Goal: Information Seeking & Learning: Understand process/instructions

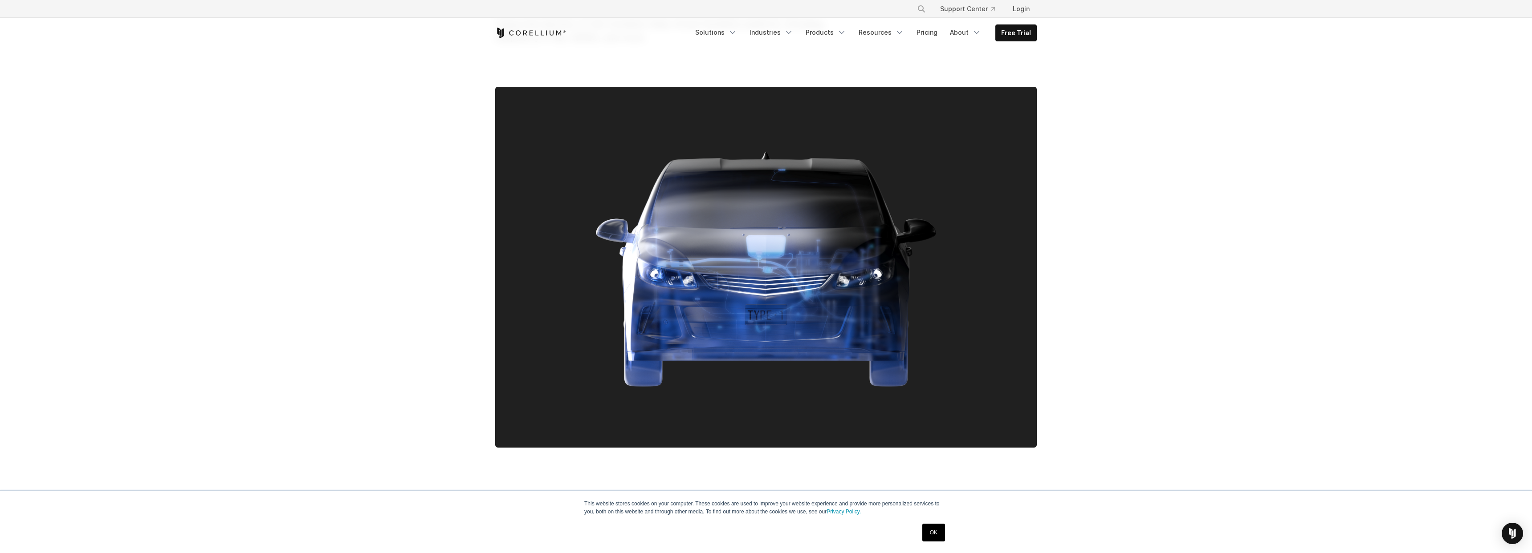
scroll to position [147, 0]
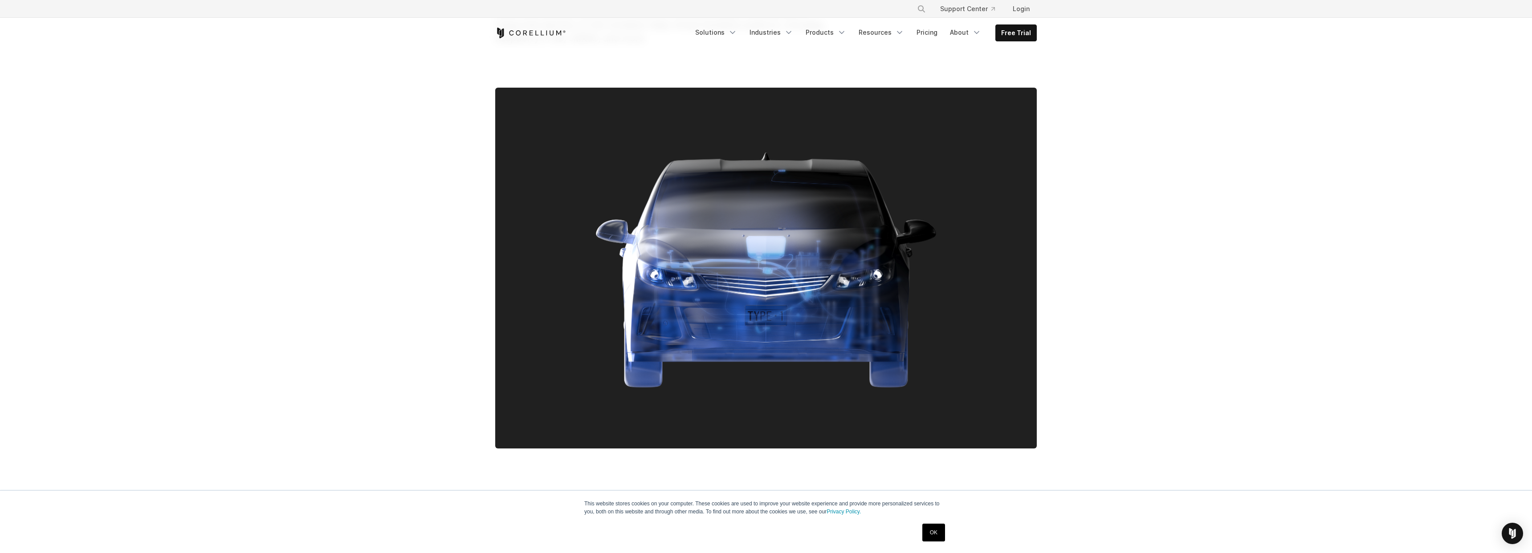
click at [935, 532] on link "OK" at bounding box center [933, 533] width 23 height 18
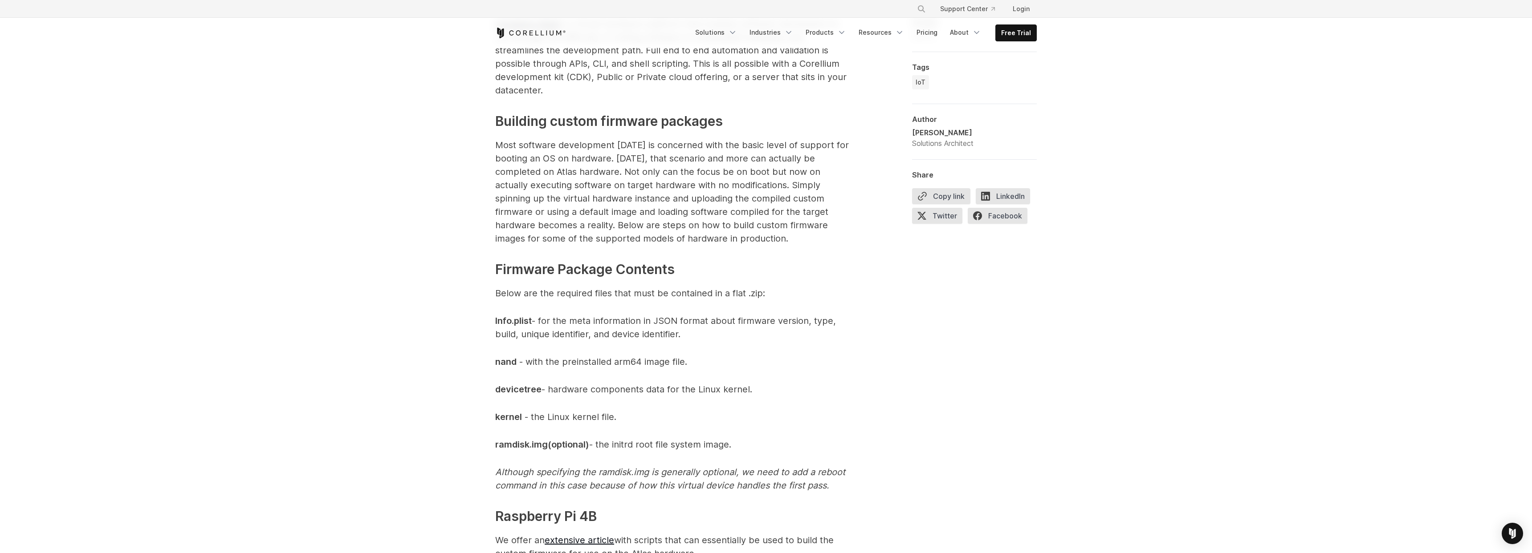
scroll to position [629, 0]
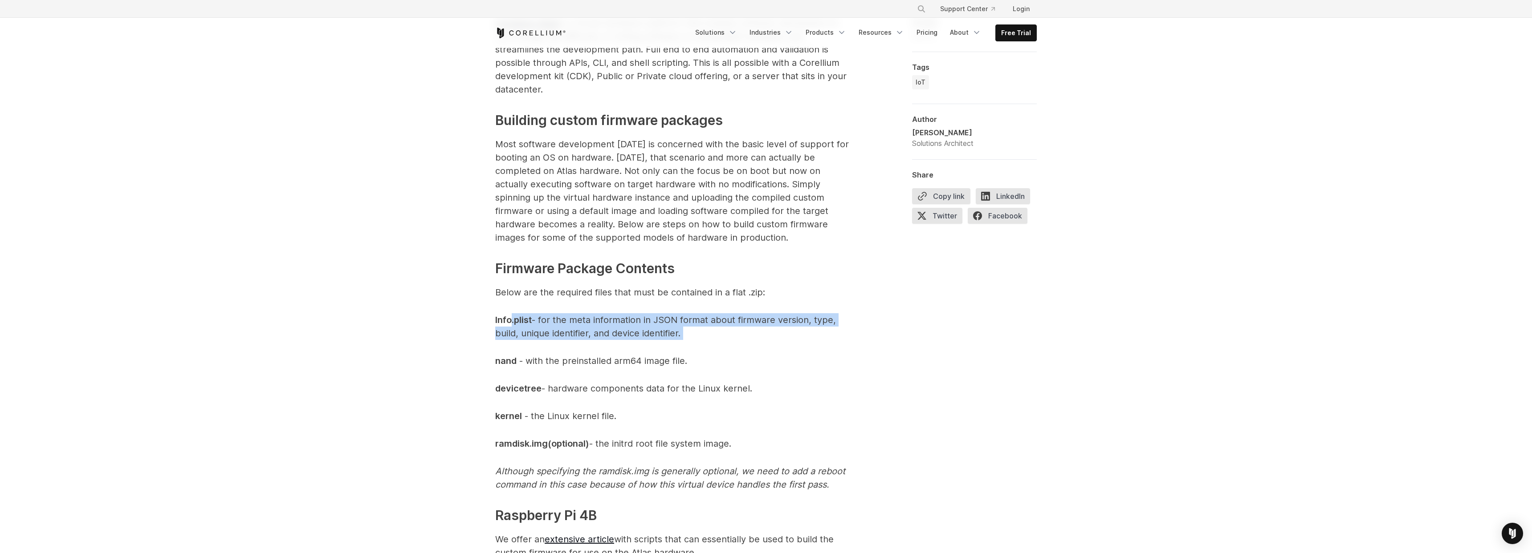
drag, startPoint x: 511, startPoint y: 315, endPoint x: 552, endPoint y: 344, distance: 49.9
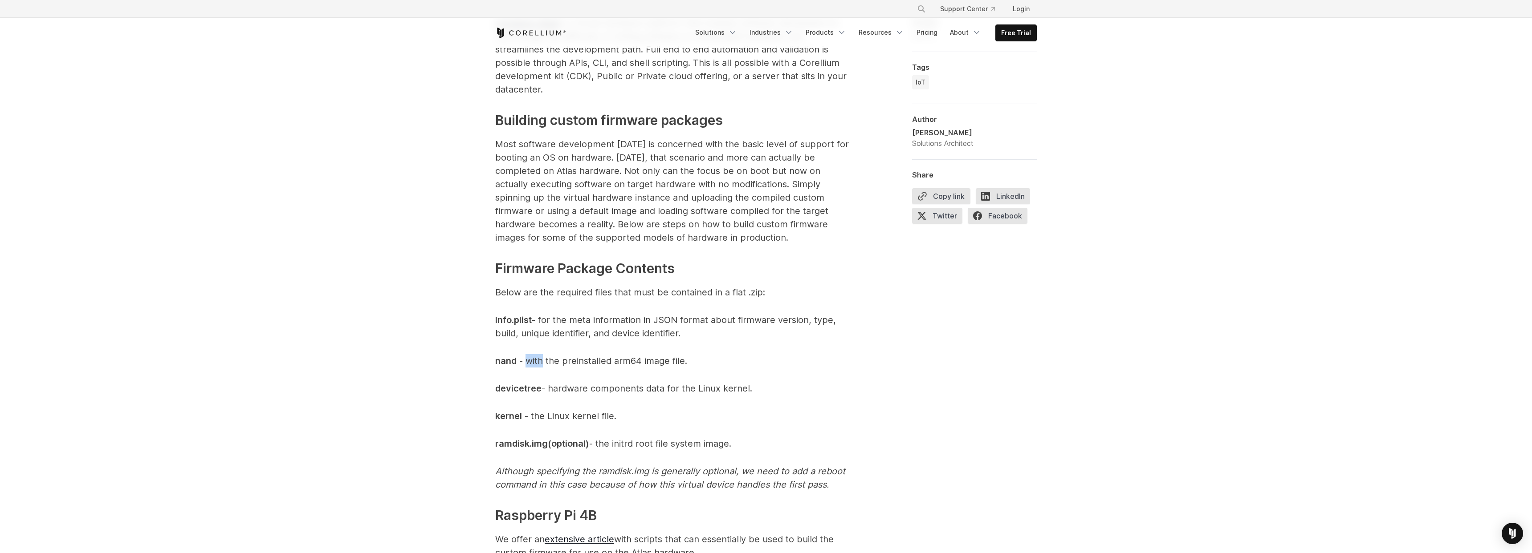
drag, startPoint x: 544, startPoint y: 363, endPoint x: 523, endPoint y: 355, distance: 22.4
click at [524, 356] on span "- with the preinstalled arm64 image file." at bounding box center [603, 361] width 168 height 11
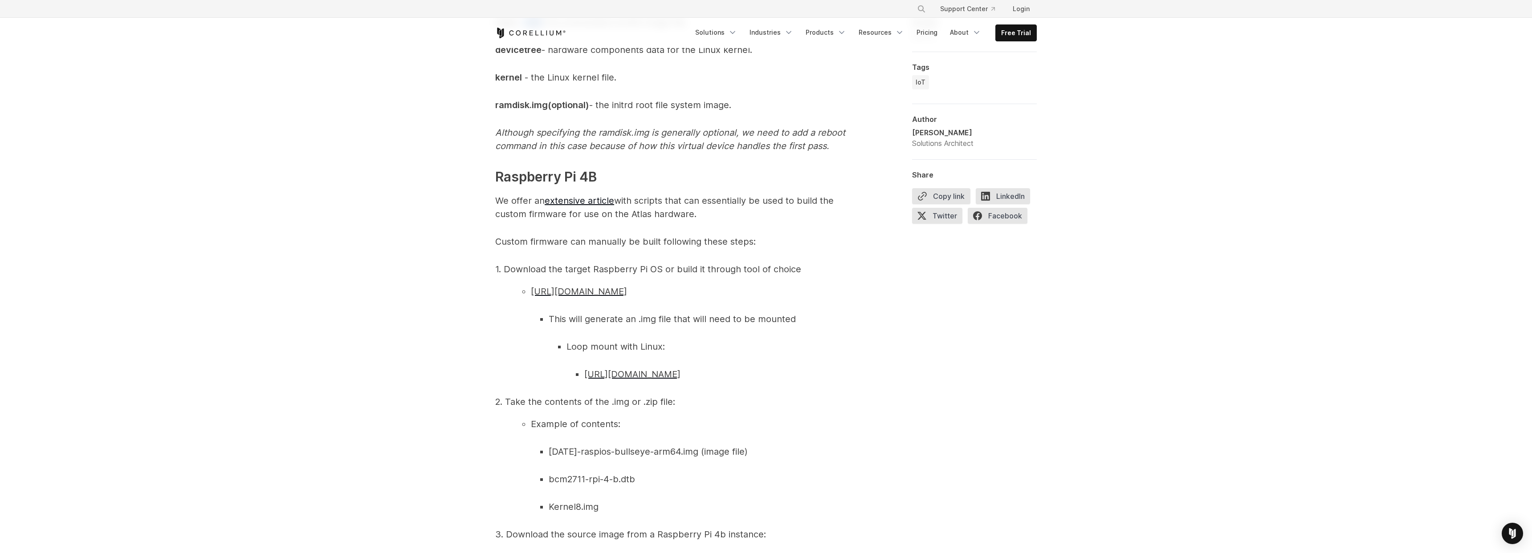
scroll to position [973, 0]
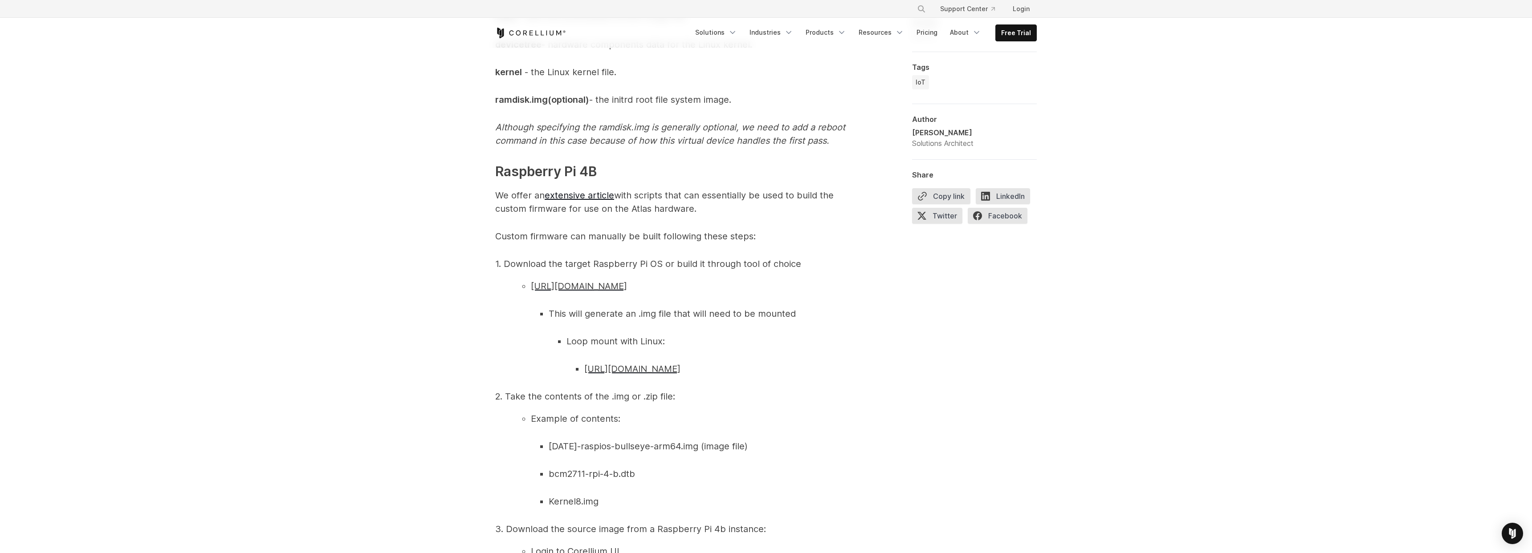
drag, startPoint x: 528, startPoint y: 244, endPoint x: 679, endPoint y: 244, distance: 150.5
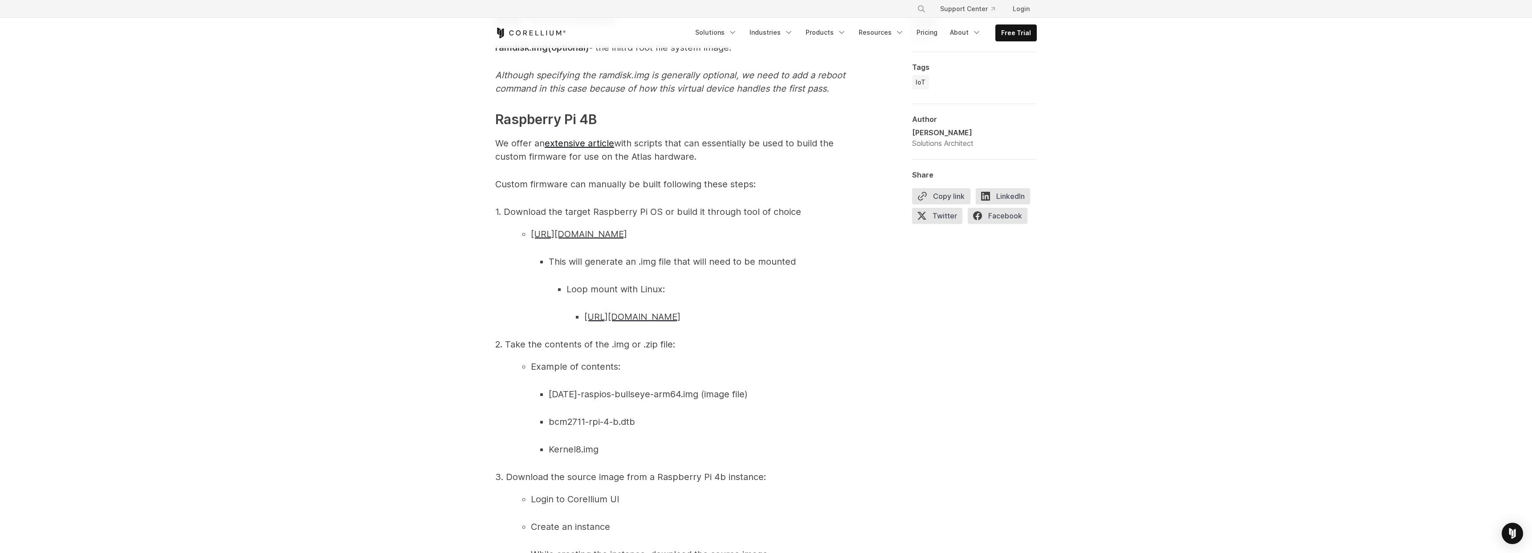
scroll to position [1025, 0]
click at [627, 237] on span "[URL][DOMAIN_NAME]" at bounding box center [579, 235] width 96 height 11
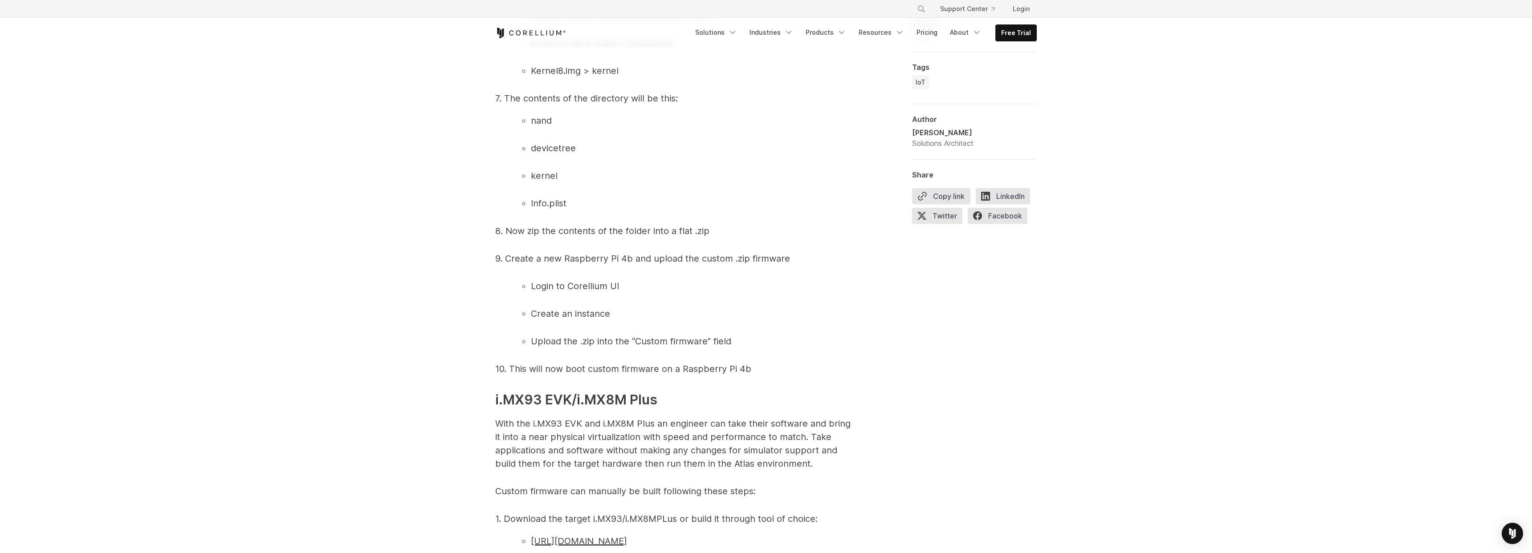
scroll to position [1831, 0]
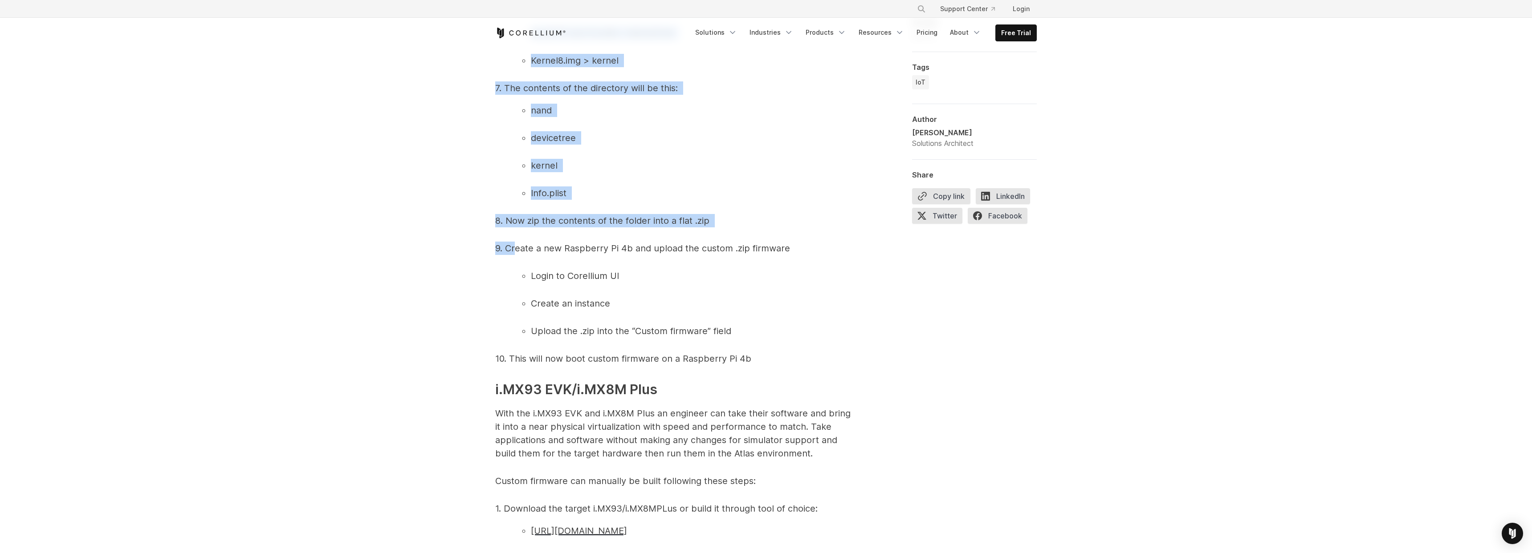
drag, startPoint x: 517, startPoint y: 262, endPoint x: 704, endPoint y: 364, distance: 213.4
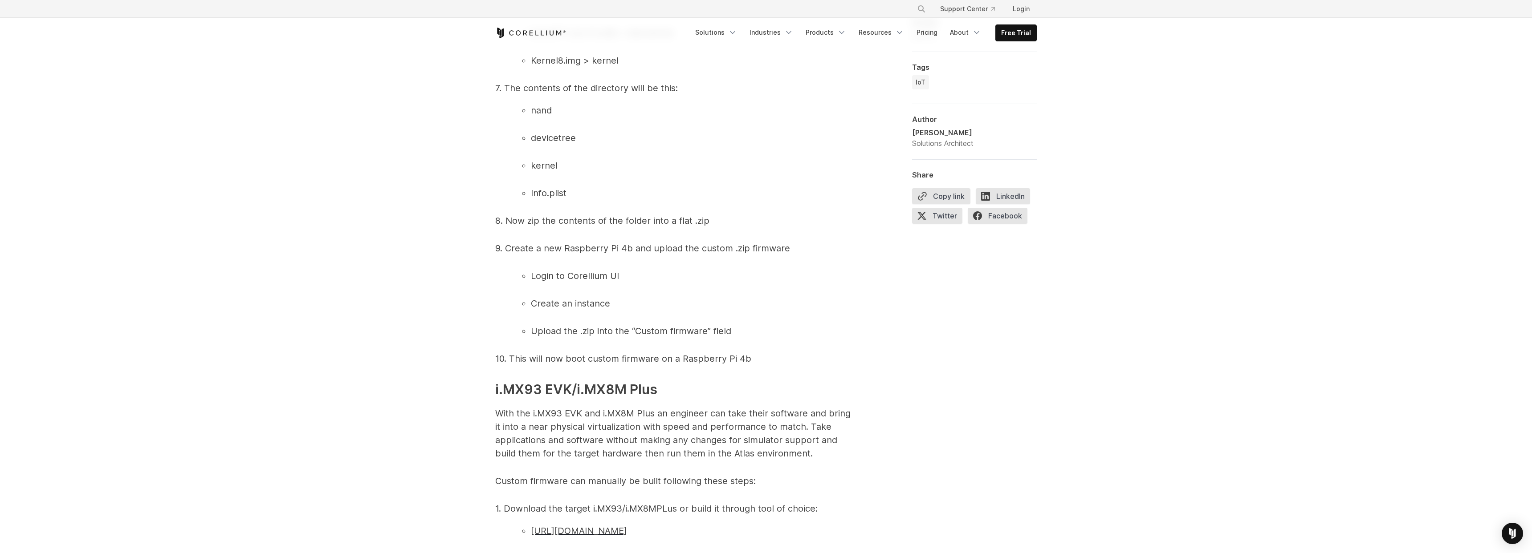
click at [777, 338] on li "Upload the .zip into the “Custom firmware” field" at bounding box center [691, 331] width 321 height 13
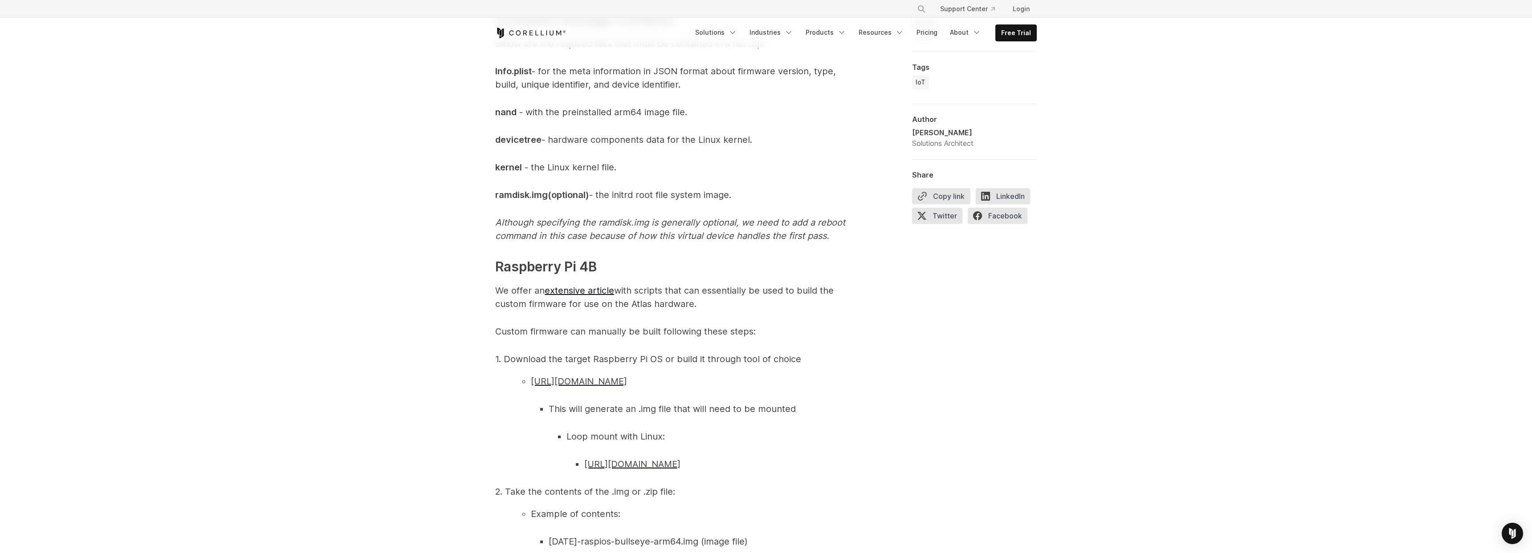
scroll to position [891, 0]
